Goal: Transaction & Acquisition: Purchase product/service

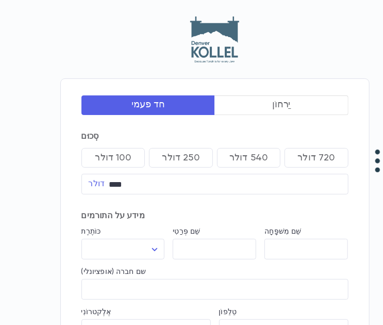
click at [225, 36] on img at bounding box center [214, 39] width 49 height 46
click at [241, 25] on div at bounding box center [214, 40] width 309 height 49
click at [216, 37] on img at bounding box center [214, 39] width 49 height 46
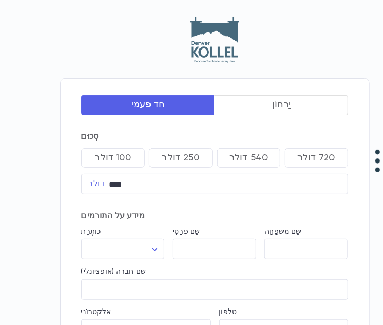
click at [216, 37] on img at bounding box center [214, 39] width 49 height 46
click at [216, 44] on img at bounding box center [214, 39] width 49 height 46
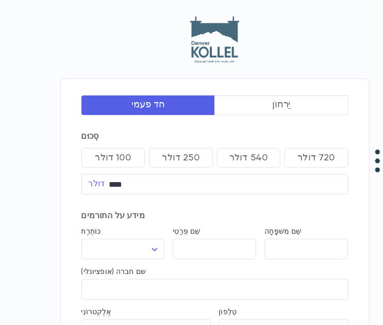
click at [218, 34] on img at bounding box center [214, 39] width 49 height 46
click at [216, 37] on img at bounding box center [214, 39] width 49 height 46
click at [228, 29] on img at bounding box center [214, 39] width 49 height 46
click at [230, 31] on img at bounding box center [214, 39] width 49 height 46
click at [230, 27] on img at bounding box center [214, 39] width 49 height 46
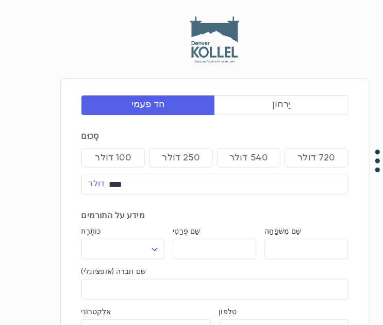
click at [230, 31] on img at bounding box center [214, 39] width 49 height 46
click at [264, 40] on div at bounding box center [214, 40] width 309 height 49
click at [230, 43] on img at bounding box center [214, 39] width 49 height 46
click at [229, 39] on img at bounding box center [214, 39] width 49 height 46
click at [209, 59] on img at bounding box center [214, 39] width 49 height 46
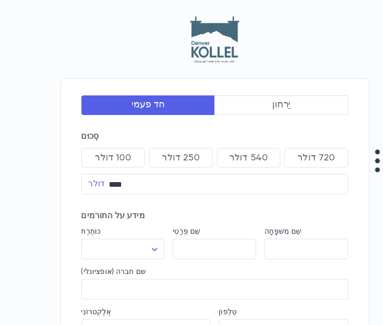
click at [237, 40] on img at bounding box center [214, 39] width 49 height 46
click at [241, 37] on div at bounding box center [214, 40] width 309 height 49
click at [224, 51] on img at bounding box center [214, 39] width 49 height 46
click at [220, 56] on img at bounding box center [214, 39] width 49 height 46
click at [210, 72] on div "חד פעמי יַרחוֹן סְכוּם 100 דולר 250 דולר 540 דולר 720 דולר דולר **** ​ מידע על …" at bounding box center [214, 303] width 309 height 575
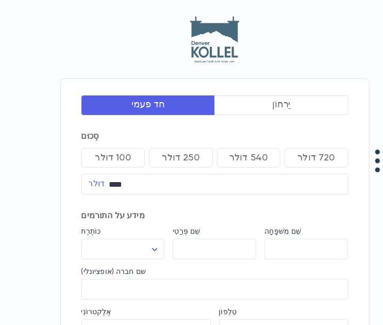
click at [210, 18] on img at bounding box center [214, 39] width 49 height 46
click at [215, 41] on img at bounding box center [214, 39] width 49 height 46
click at [238, 28] on img at bounding box center [214, 39] width 49 height 46
click at [219, 43] on img at bounding box center [214, 39] width 49 height 46
click at [216, 39] on img at bounding box center [214, 39] width 49 height 46
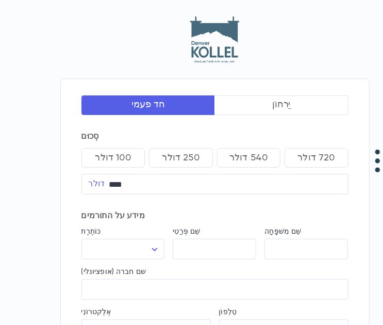
click at [209, 45] on img at bounding box center [214, 39] width 49 height 46
click at [214, 35] on img at bounding box center [214, 39] width 49 height 46
click at [217, 43] on img at bounding box center [214, 39] width 49 height 46
click at [220, 39] on img at bounding box center [214, 39] width 49 height 46
click at [217, 43] on img at bounding box center [214, 39] width 49 height 46
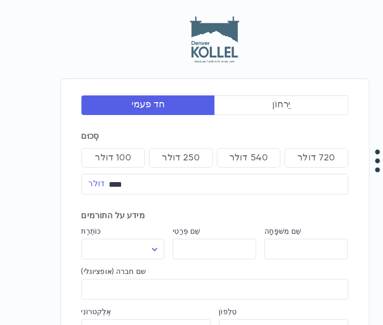
click at [211, 57] on img at bounding box center [214, 39] width 49 height 46
click at [210, 51] on img at bounding box center [214, 39] width 49 height 46
click at [208, 54] on img at bounding box center [214, 39] width 49 height 46
click at [211, 51] on img at bounding box center [214, 39] width 49 height 46
click at [206, 56] on img at bounding box center [214, 39] width 49 height 46
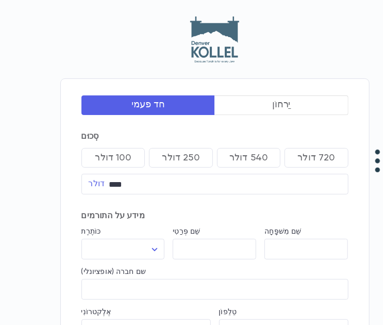
click at [209, 57] on img at bounding box center [214, 39] width 49 height 46
click at [210, 55] on img at bounding box center [214, 39] width 49 height 46
click at [214, 47] on img at bounding box center [214, 39] width 49 height 46
click at [205, 31] on img at bounding box center [214, 39] width 49 height 46
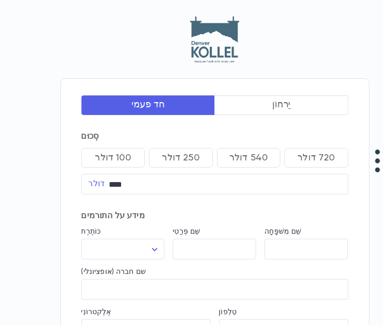
click at [205, 31] on img at bounding box center [214, 39] width 49 height 46
